Goal: Navigation & Orientation: Find specific page/section

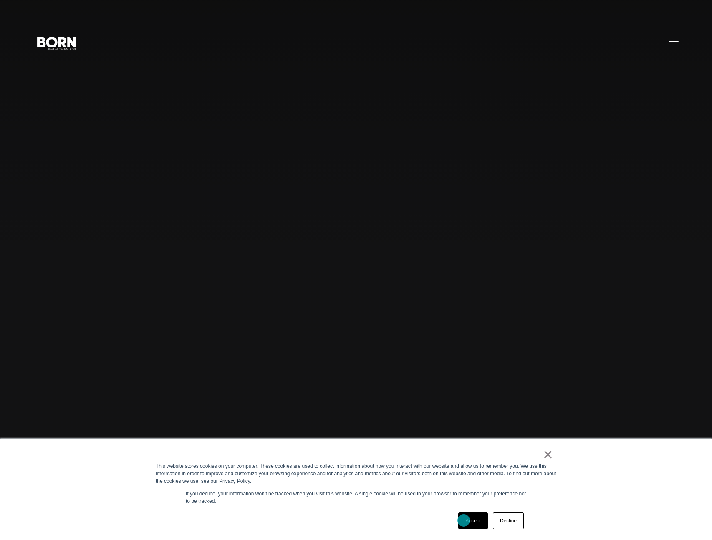
click at [464, 520] on link "Accept" at bounding box center [473, 520] width 30 height 17
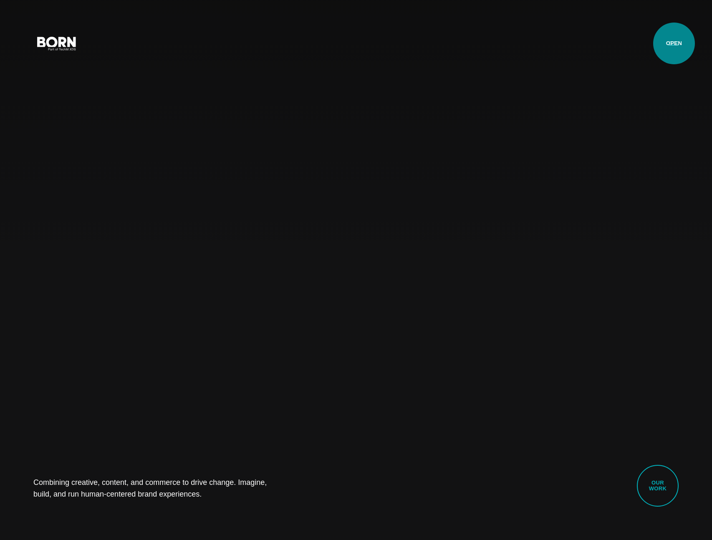
click at [674, 43] on button "Primary Menu" at bounding box center [673, 43] width 20 height 18
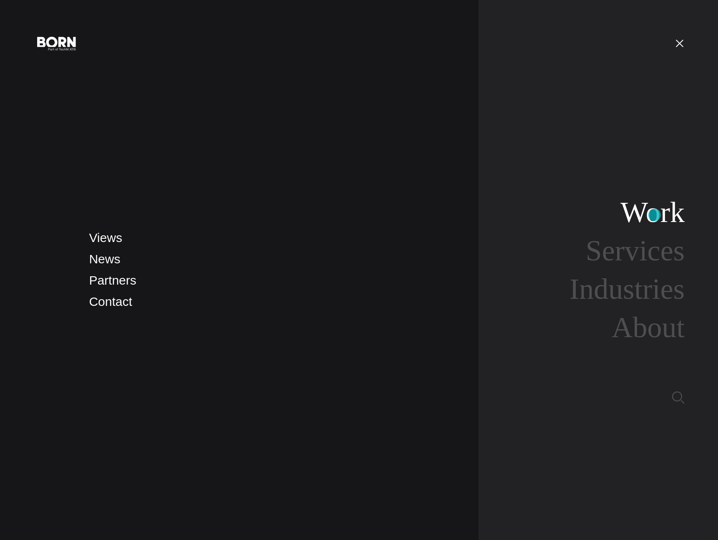
click at [655, 215] on link "Work" at bounding box center [652, 212] width 64 height 32
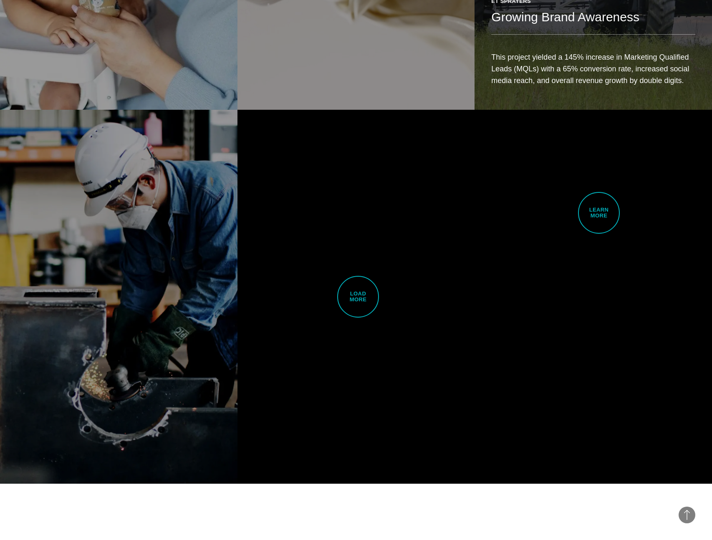
scroll to position [2286, 0]
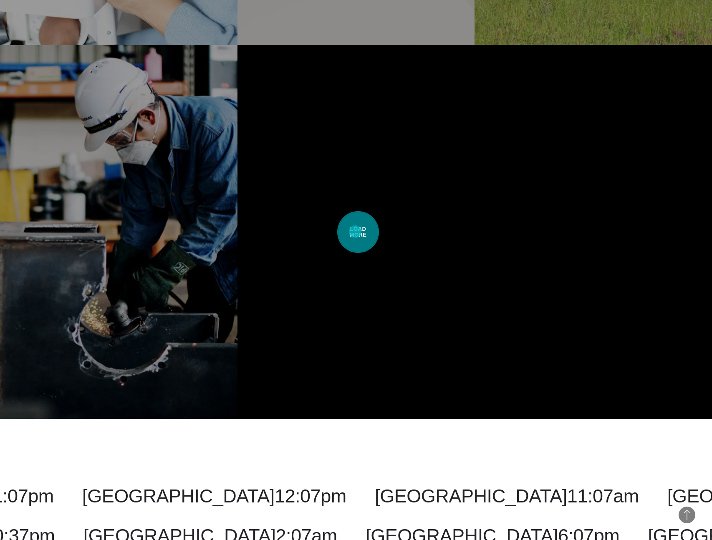
click at [355, 232] on span "Load More" at bounding box center [358, 232] width 42 height 42
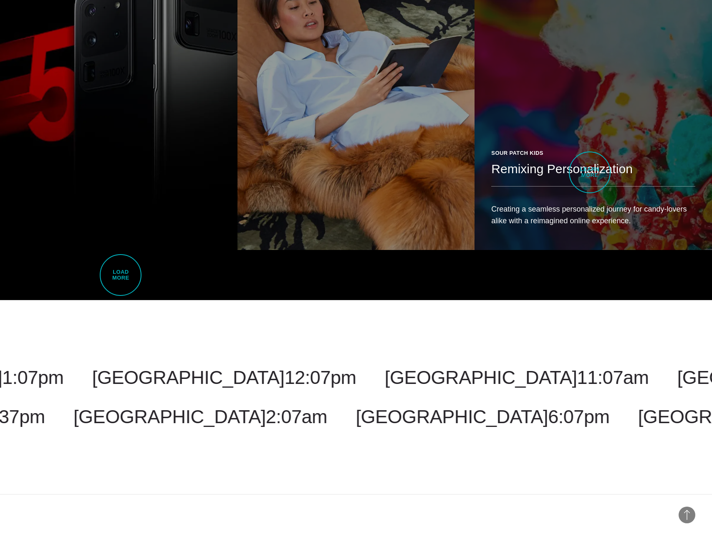
scroll to position [4329, 0]
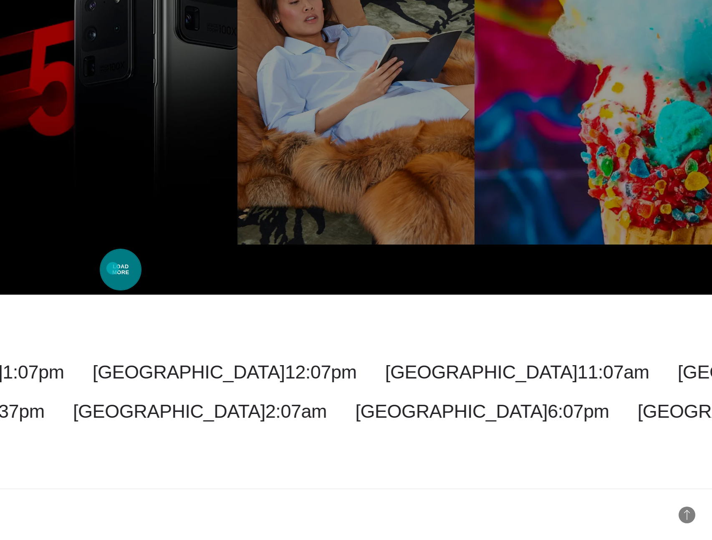
click at [113, 268] on span "Load More" at bounding box center [121, 270] width 42 height 42
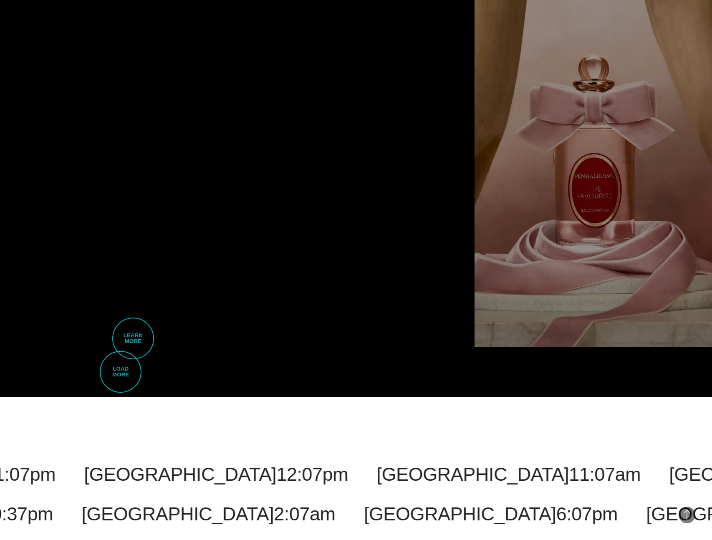
scroll to position [6161, 0]
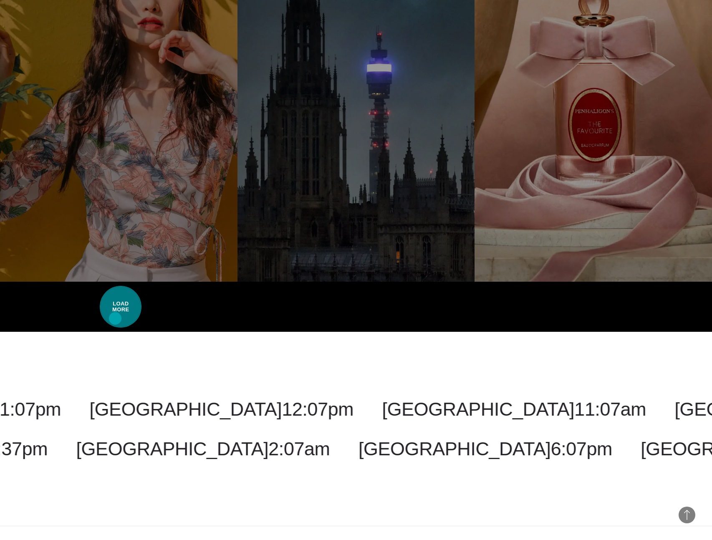
click at [115, 318] on span "Load More" at bounding box center [121, 307] width 42 height 42
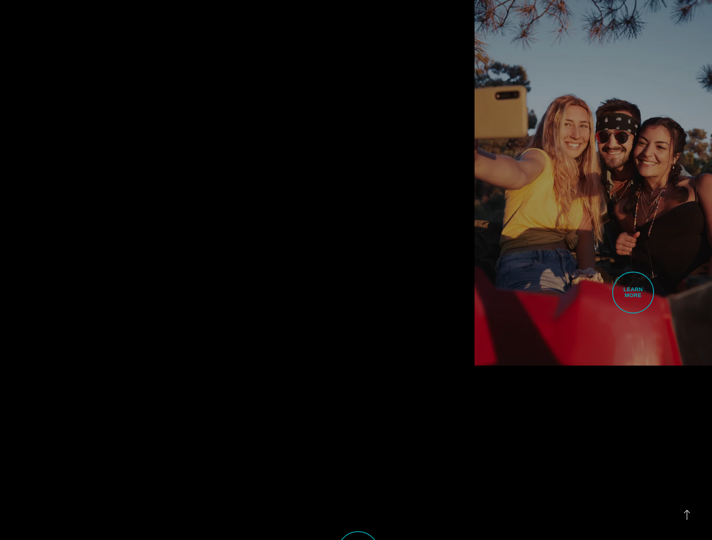
scroll to position [8334, 0]
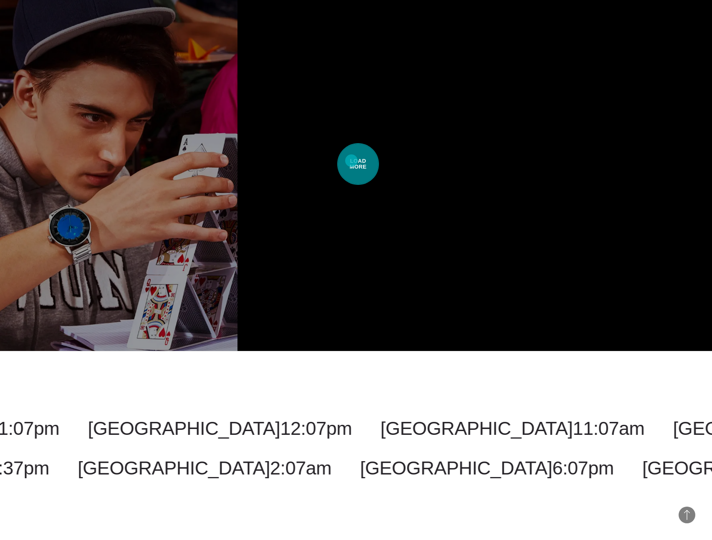
click at [351, 161] on span "Load More" at bounding box center [358, 164] width 42 height 42
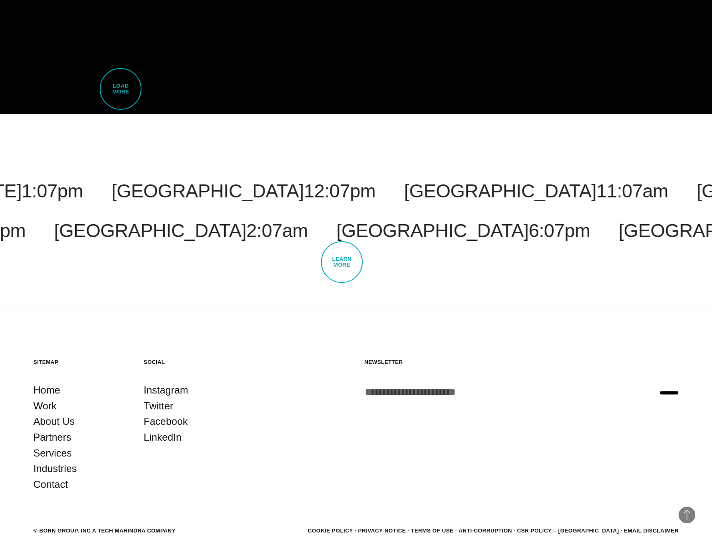
scroll to position [10163, 0]
